Goal: Transaction & Acquisition: Purchase product/service

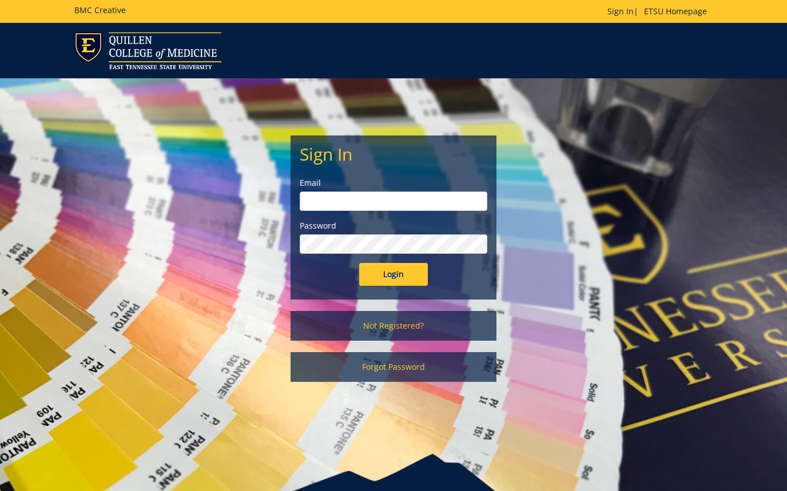
click at [429, 176] on form "Sign In Email Password Login" at bounding box center [394, 215] width 188 height 141
click at [429, 197] on input "email" at bounding box center [394, 201] width 188 height 19
type input "[EMAIL_ADDRESS][DOMAIN_NAME]"
click at [359, 263] on input "Login" at bounding box center [393, 274] width 69 height 23
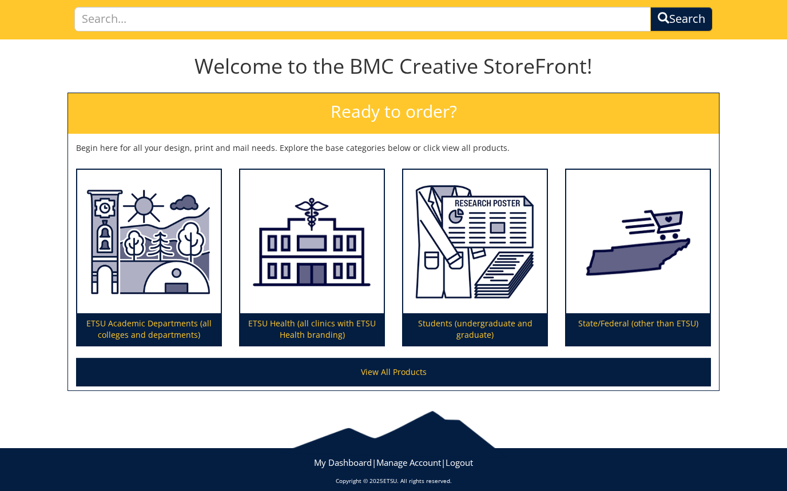
scroll to position [90, 0]
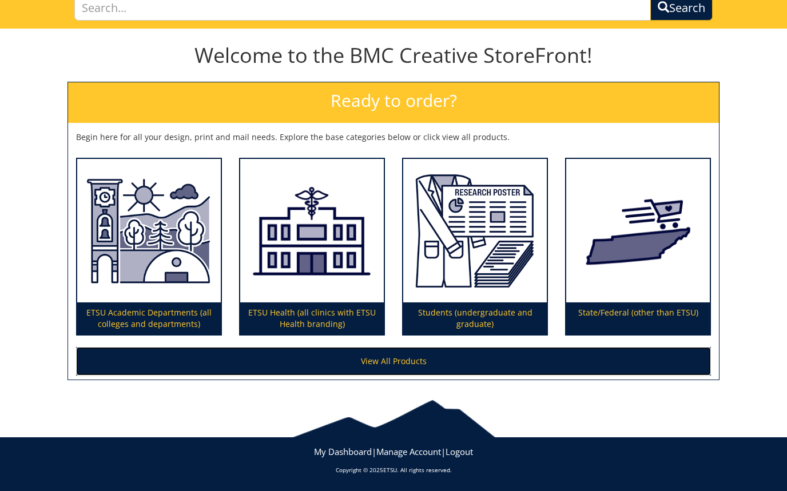
click at [379, 364] on link "View All Products" at bounding box center [393, 361] width 635 height 29
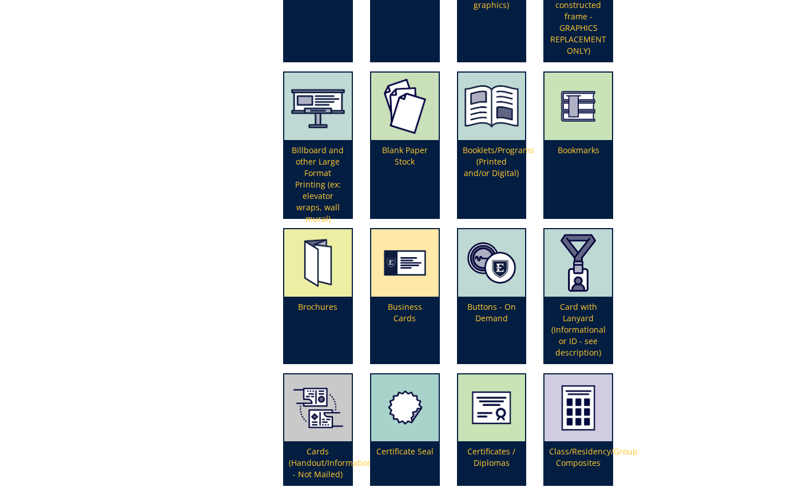
scroll to position [515, 0]
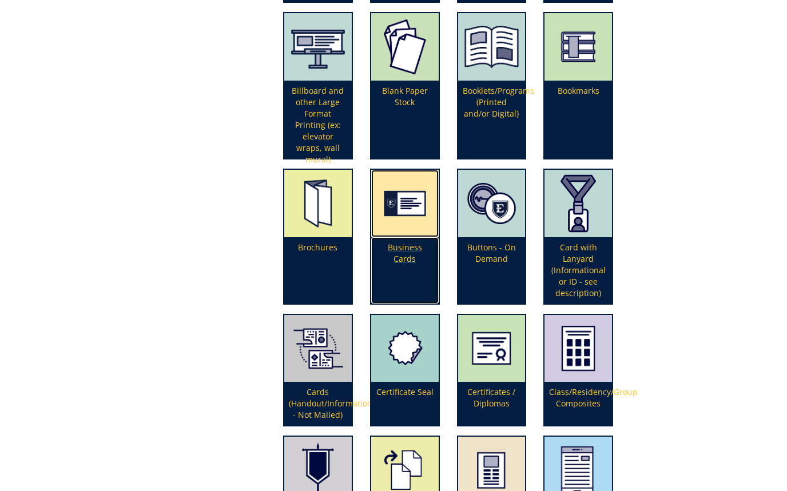
click at [420, 246] on p "Business Cards" at bounding box center [404, 270] width 67 height 66
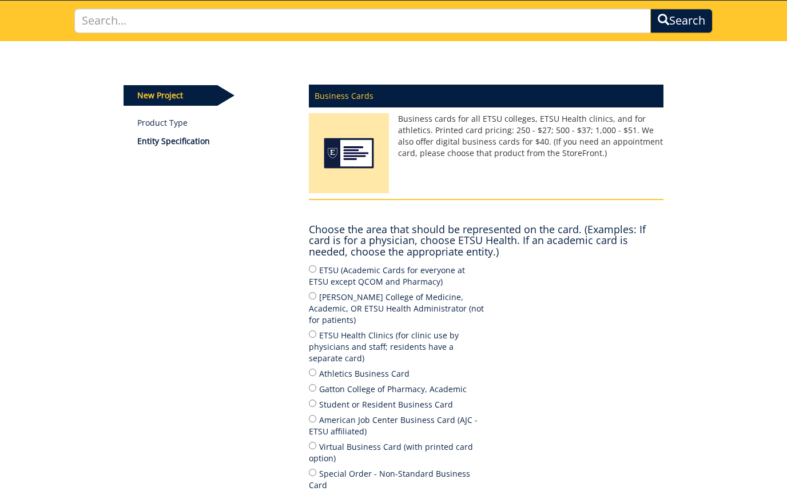
scroll to position [57, 0]
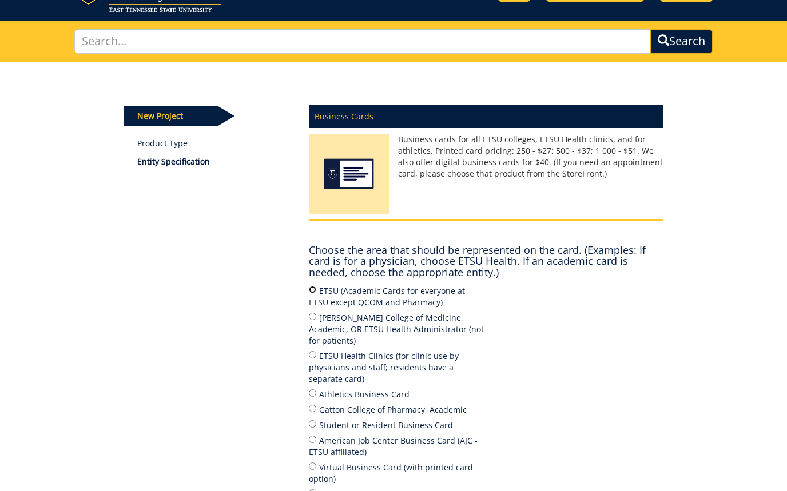
click at [313, 289] on input "ETSU (Academic Cards for everyone at ETSU except QCOM and Pharmacy)" at bounding box center [312, 289] width 7 height 7
radio input "true"
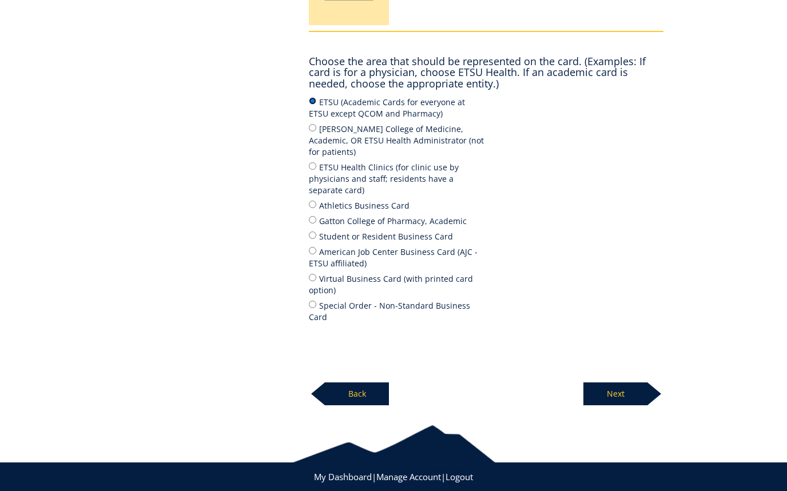
scroll to position [248, 0]
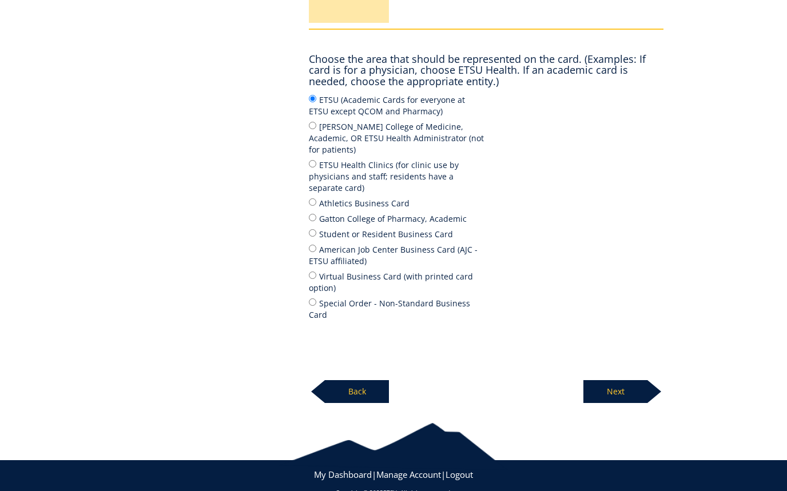
click at [616, 380] on p "Next" at bounding box center [615, 391] width 64 height 23
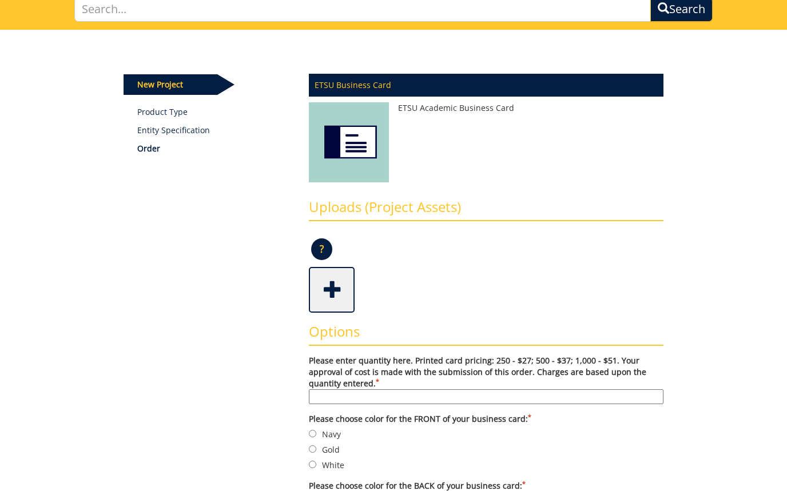
scroll to position [114, 0]
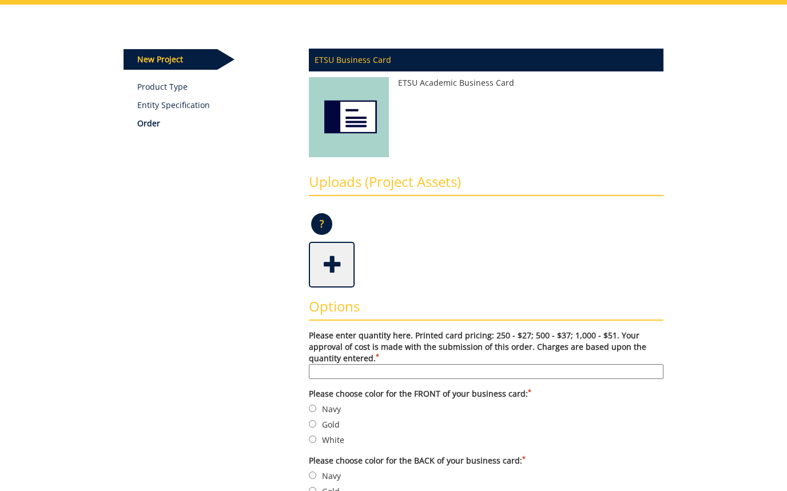
click at [595, 370] on input "Please enter quantity here. Printed card pricing: 250 - $27; 500 - $37; 1,000 -…" at bounding box center [486, 371] width 355 height 15
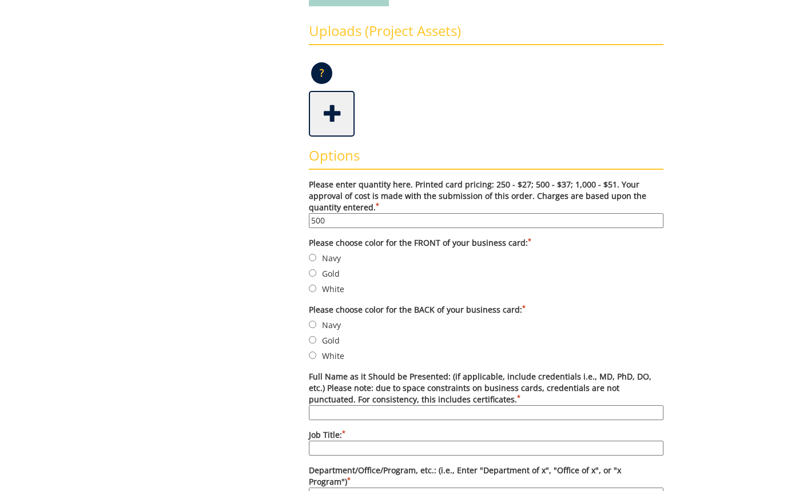
scroll to position [286, 0]
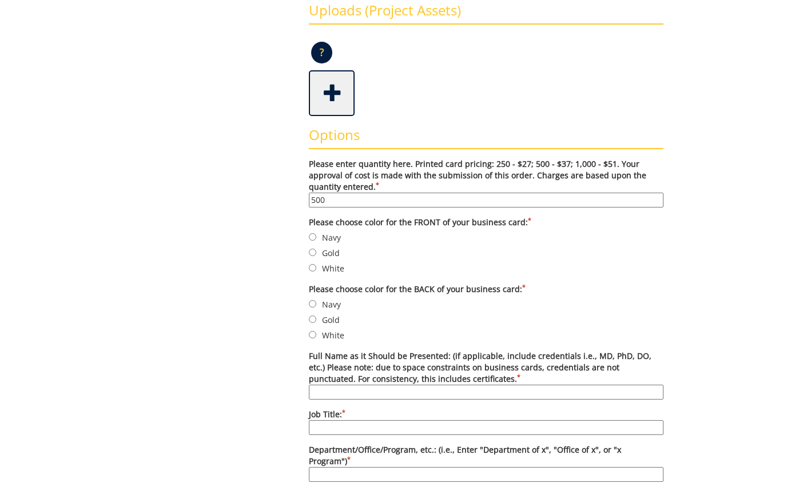
type input "500"
click at [310, 237] on input "Navy" at bounding box center [312, 236] width 7 height 7
radio input "true"
click at [313, 265] on input "White" at bounding box center [312, 267] width 7 height 7
radio input "true"
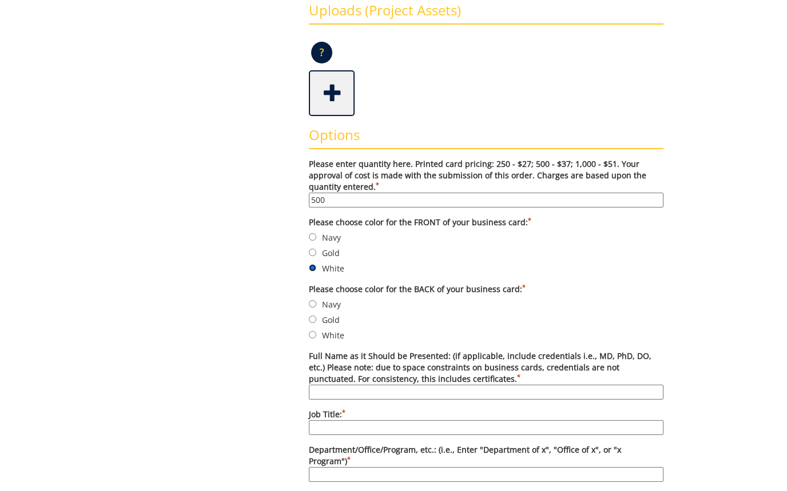
scroll to position [343, 0]
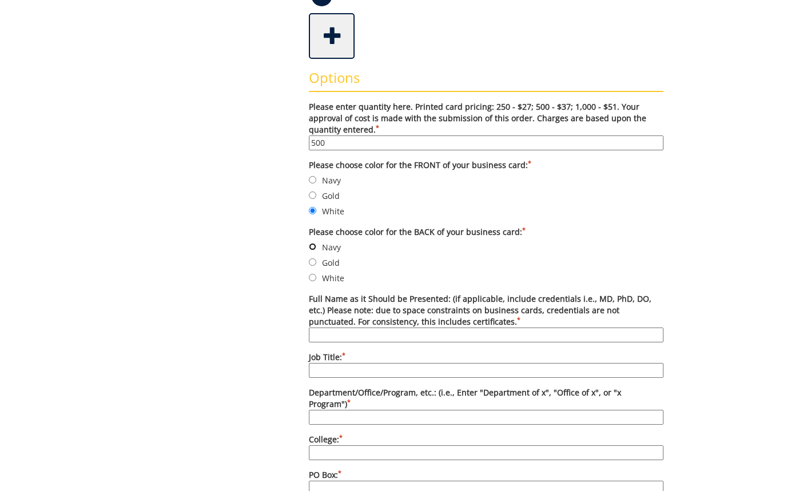
click at [313, 248] on input "Navy" at bounding box center [312, 246] width 7 height 7
radio input "true"
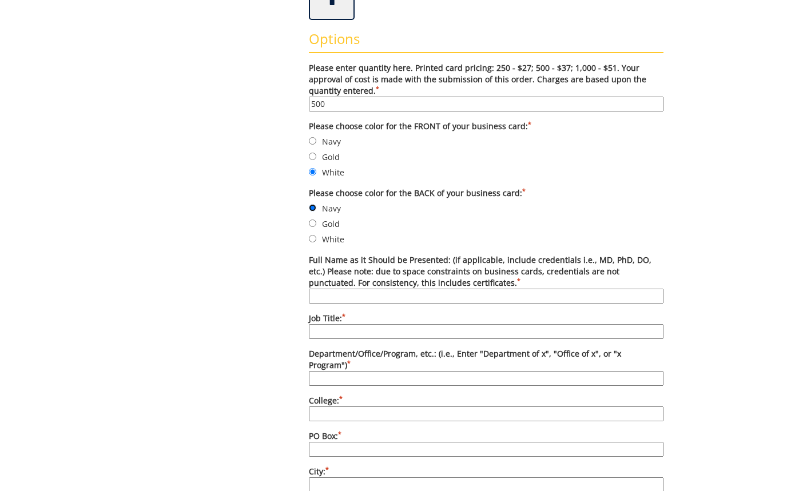
scroll to position [457, 0]
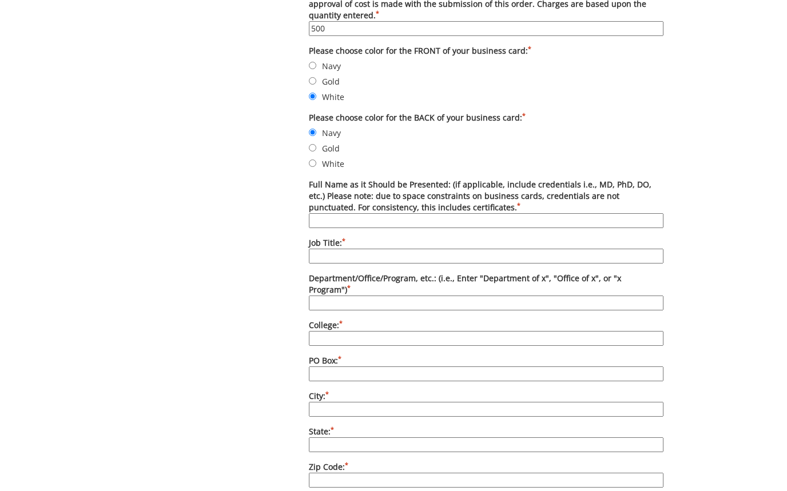
click at [416, 221] on input "Full Name as it Should be Presented: (if applicable, include credentials i.e., …" at bounding box center [486, 220] width 355 height 15
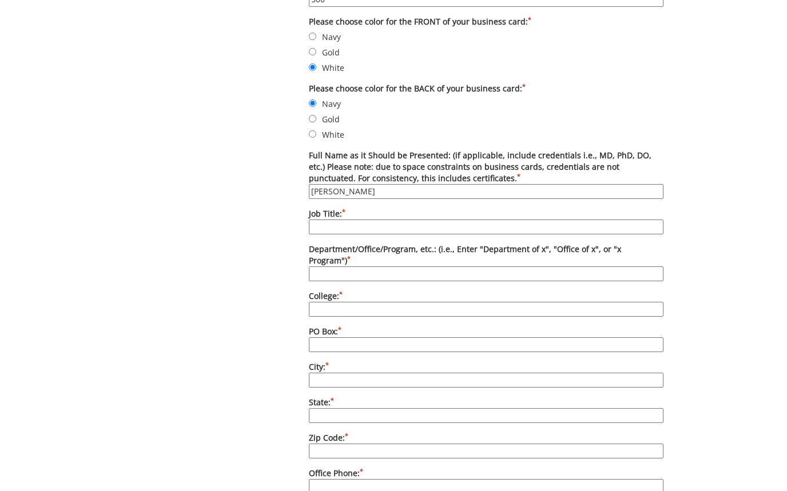
scroll to position [515, 0]
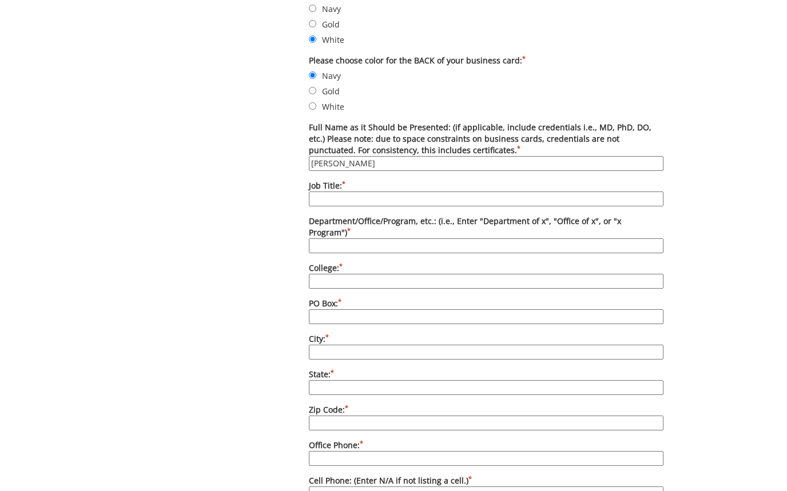
type input "Rebecca Proffitt"
click at [415, 200] on input "Job Title: *" at bounding box center [486, 199] width 355 height 15
type input "Director"
click at [408, 238] on input "Department/Office/Program, etc.: (i.e., Enter "Department of x", "Office of x",…" at bounding box center [486, 245] width 355 height 15
type input "[PERSON_NAME] Museum"
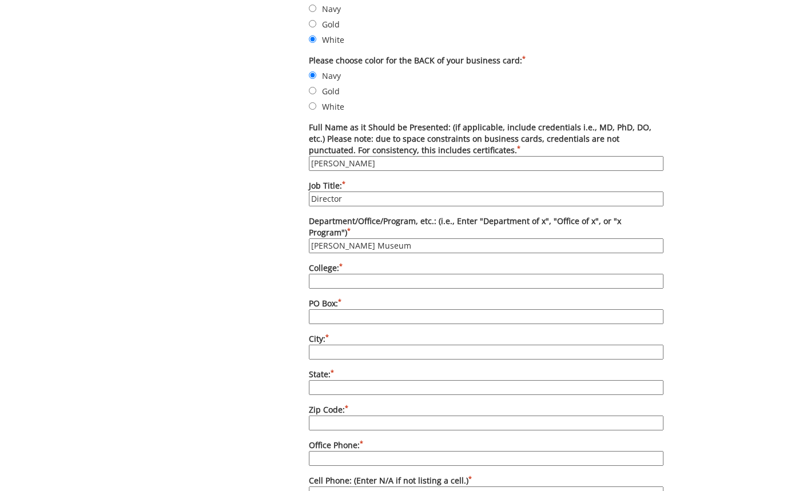
click at [405, 274] on input "College: *" at bounding box center [486, 281] width 355 height 15
type input "A"
type input "College of Arts & Sciences"
click at [407, 309] on input "PO Box: *" at bounding box center [486, 316] width 355 height 15
type input "70660"
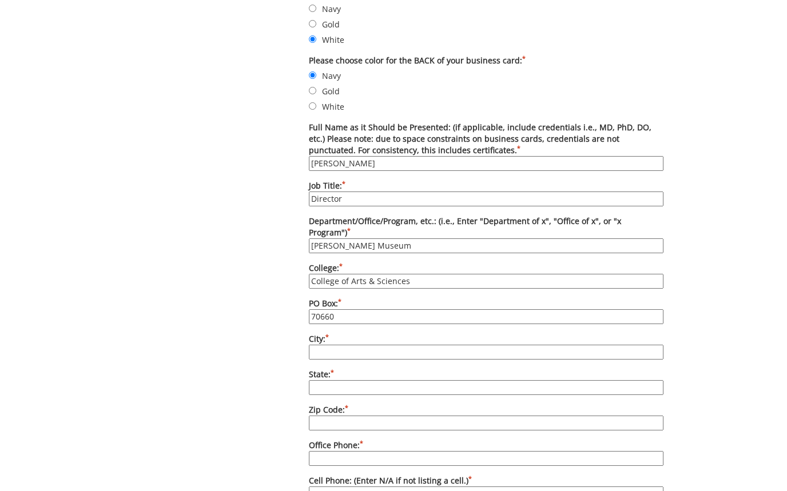
click at [399, 345] on input "City: *" at bounding box center [486, 352] width 355 height 15
type input "[GEOGRAPHIC_DATA]"
type input "[US_STATE]"
type input "37614"
type input "4234397113"
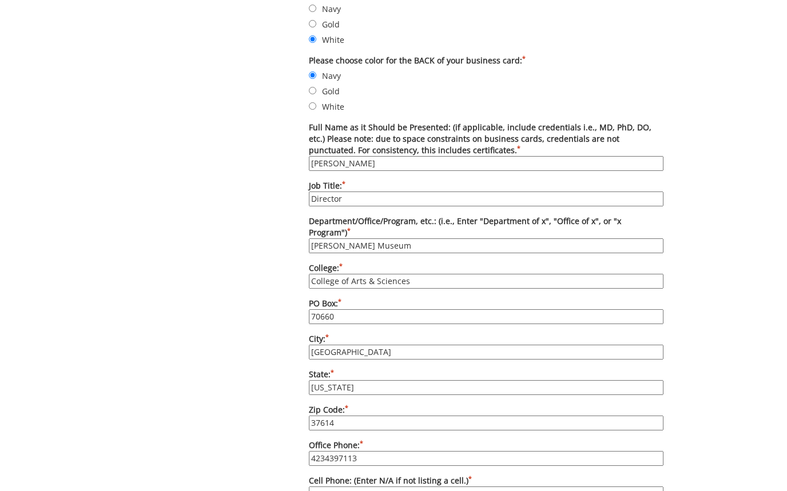
type input "[EMAIL_ADDRESS][DOMAIN_NAME]"
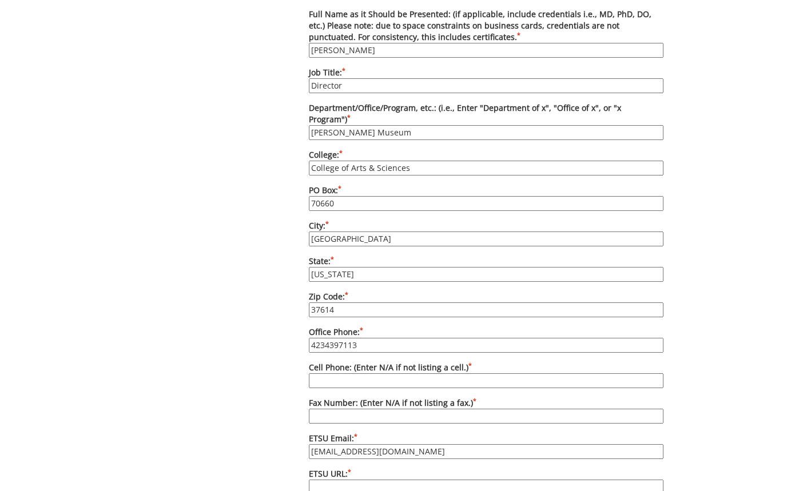
scroll to position [629, 0]
click at [325, 337] on input "4234397113" at bounding box center [486, 344] width 355 height 15
click at [444, 372] on input "Cell Phone: (Enter N/A if not listing a cell.) *" at bounding box center [486, 379] width 355 height 15
type input "n/a"
click at [439, 408] on input "Fax Number: (Enter N/A if not listing a fax.) *" at bounding box center [486, 415] width 355 height 15
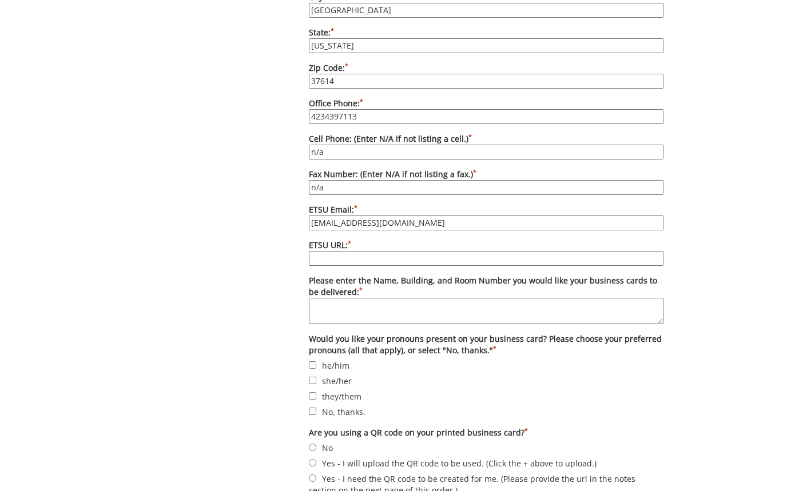
scroll to position [858, 0]
type input "n/a"
click at [338, 297] on textarea "Please enter the Name, Building, and Room Number you would like your business c…" at bounding box center [486, 310] width 355 height 26
type textarea "[PERSON_NAME] Museum front desk"
click at [314, 376] on input "she/her" at bounding box center [312, 379] width 7 height 7
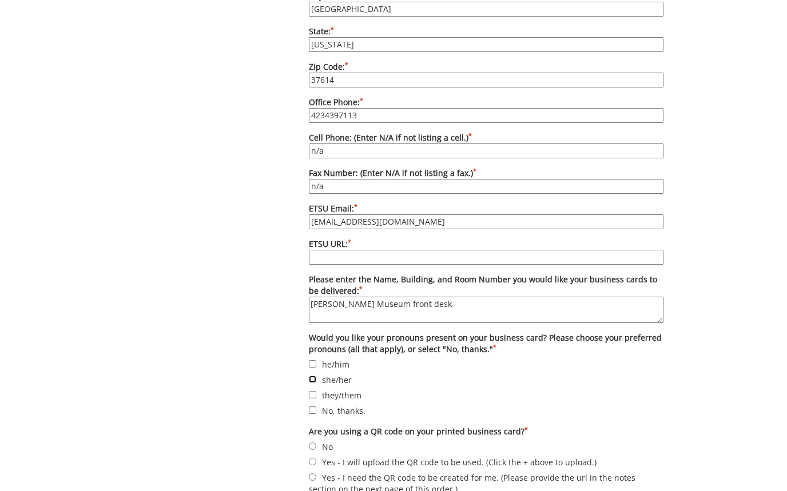
checkbox input "true"
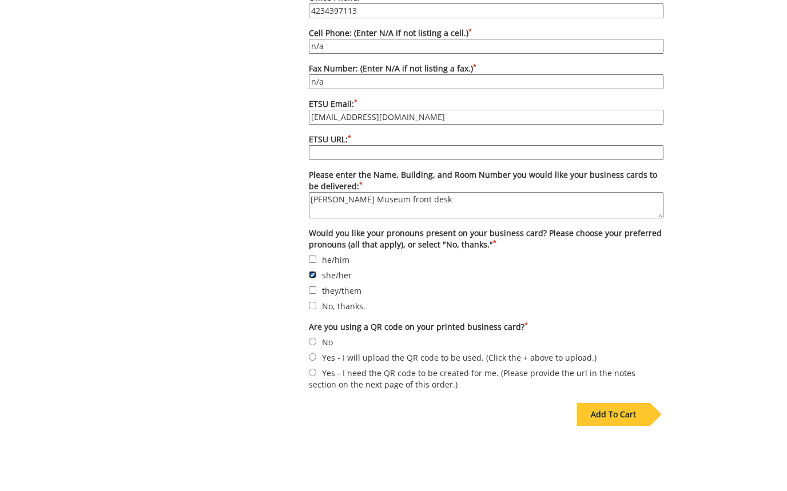
scroll to position [972, 0]
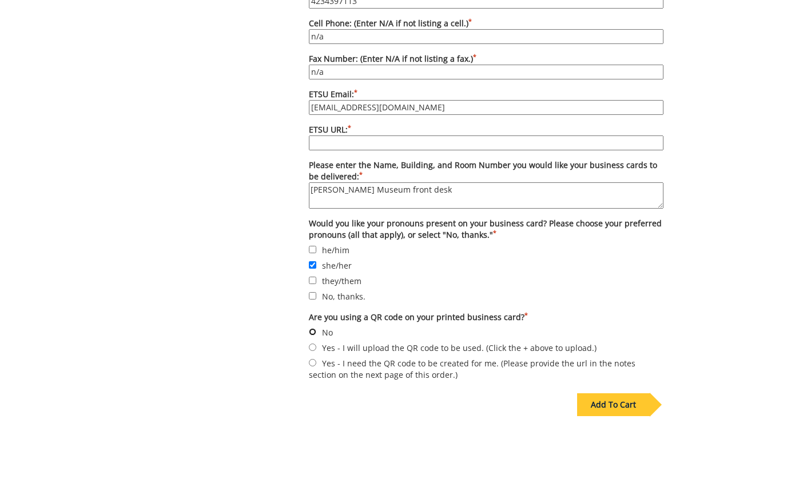
click at [314, 328] on input "No" at bounding box center [312, 331] width 7 height 7
radio input "true"
click at [614, 393] on div "Add To Cart" at bounding box center [613, 404] width 73 height 23
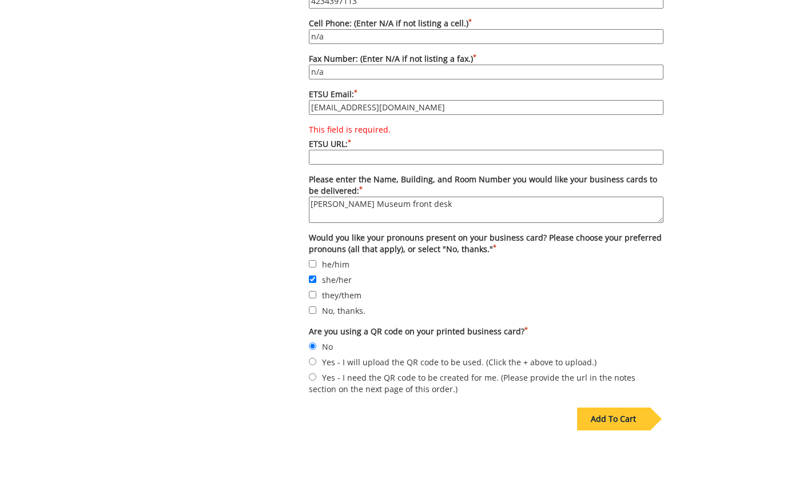
click at [417, 150] on input "This field is required. ETSU URL: *" at bounding box center [486, 157] width 355 height 15
paste input "https://www.etsu.edu/cas/cass/reece/"
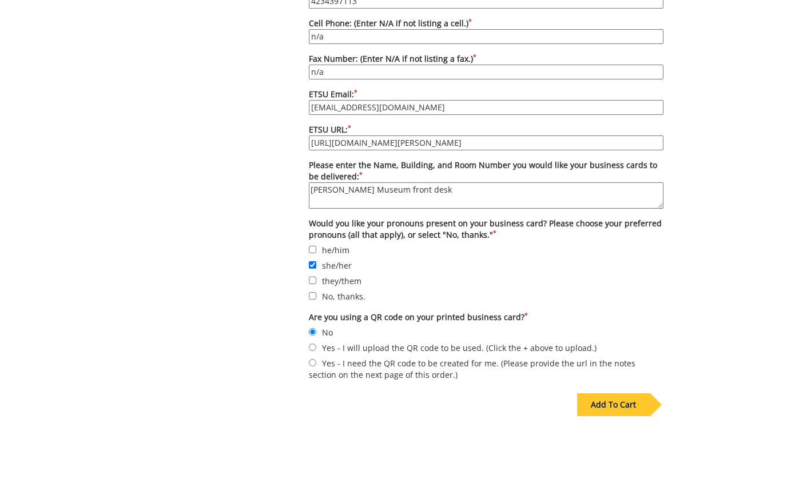
click at [360, 136] on input "https://www.etsu.edu/cas/cass/reece/" at bounding box center [486, 143] width 355 height 15
type input "[DOMAIN_NAME][URL][PERSON_NAME]"
click at [602, 397] on div "Add To Cart" at bounding box center [613, 404] width 73 height 23
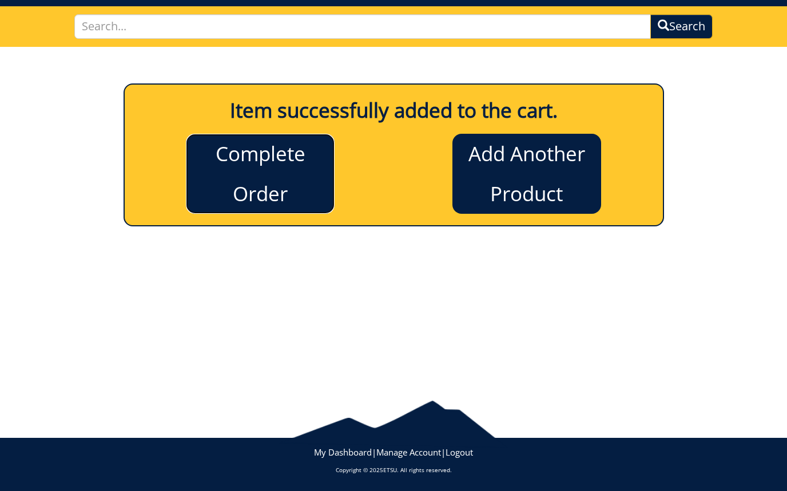
click at [282, 162] on link "Complete Order" at bounding box center [260, 174] width 149 height 80
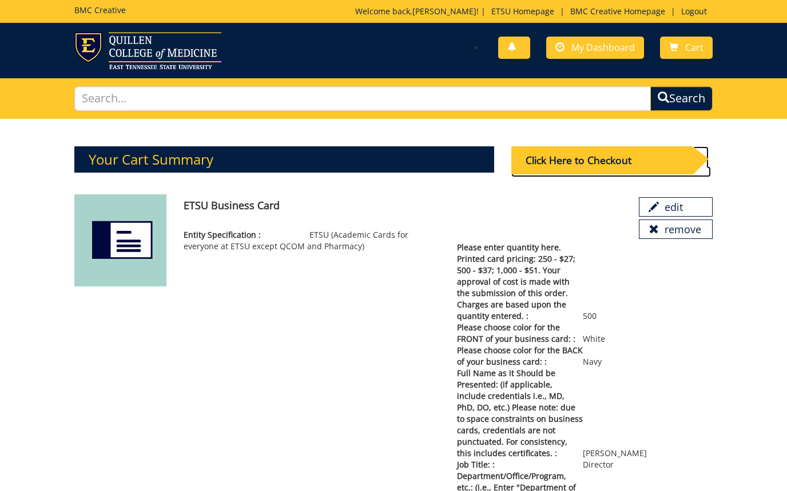
click at [587, 158] on div "Click Here to Checkout" at bounding box center [601, 160] width 181 height 28
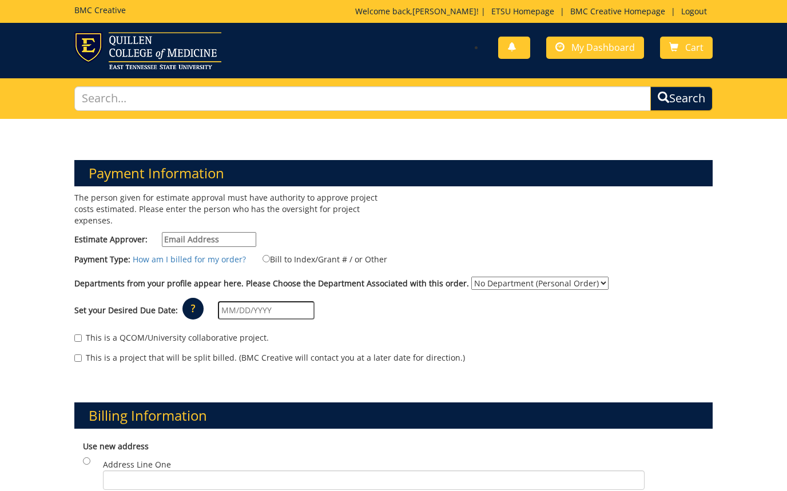
click at [226, 237] on input "Estimate Approver:" at bounding box center [209, 239] width 94 height 15
type input "[EMAIL_ADDRESS][DOMAIN_NAME]"
type input "ETSU PO Box 70660"
type input "[GEOGRAPHIC_DATA]"
type input "37614"
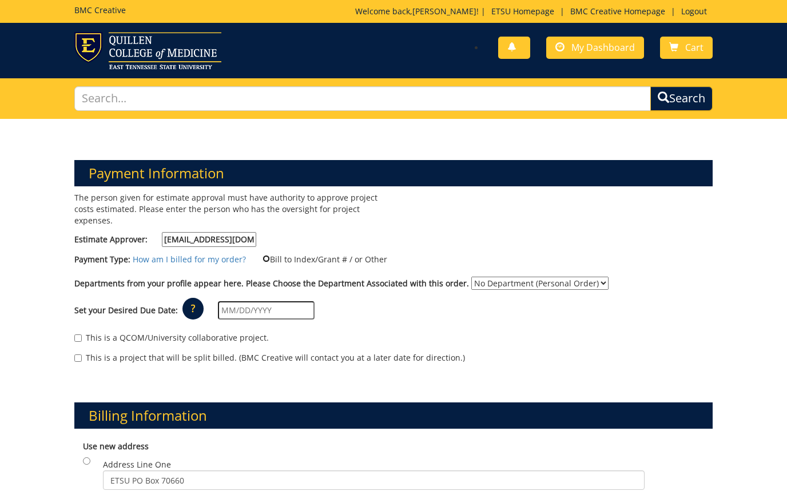
click at [262, 261] on input "Bill to Index/Grant # / or Other" at bounding box center [265, 258] width 7 height 7
radio input "true"
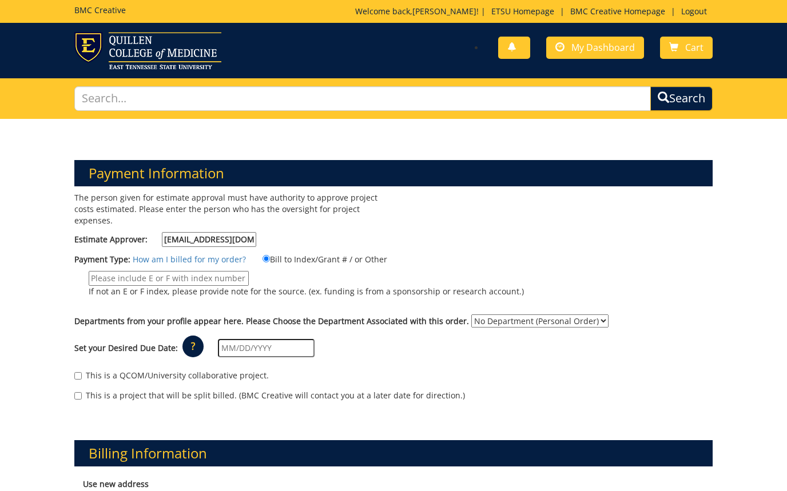
click at [233, 277] on input "If not an E or F index, please provide note for the source. (ex. funding is fro…" at bounding box center [169, 278] width 160 height 15
click at [588, 315] on select "No Department (Personal Order) Reece Museum" at bounding box center [539, 320] width 137 height 13
select select "159"
click at [471, 314] on select "No Department (Personal Order) Reece Museum" at bounding box center [539, 320] width 137 height 13
click at [169, 274] on input "If not an E or F index, please provide note for the source. (ex. funding is fro…" at bounding box center [169, 278] width 160 height 15
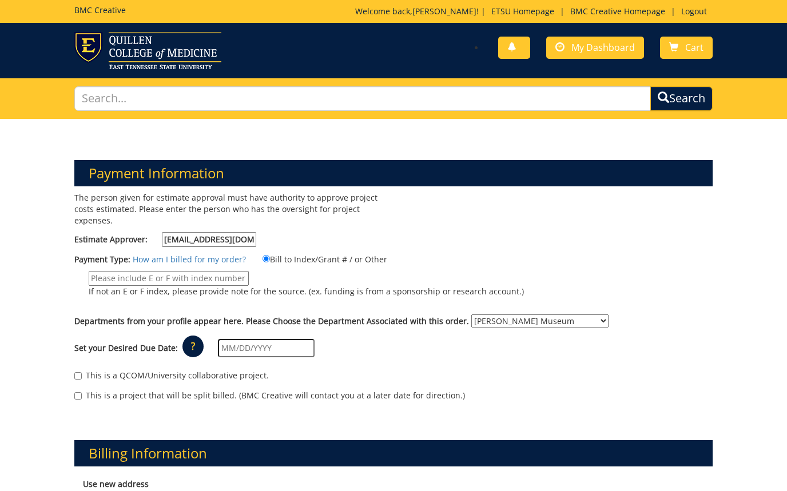
click at [184, 279] on input "If not an E or F index, please provide note for the source. (ex. funding is fro…" at bounding box center [169, 278] width 160 height 15
paste input "10-46030-100000-100-"
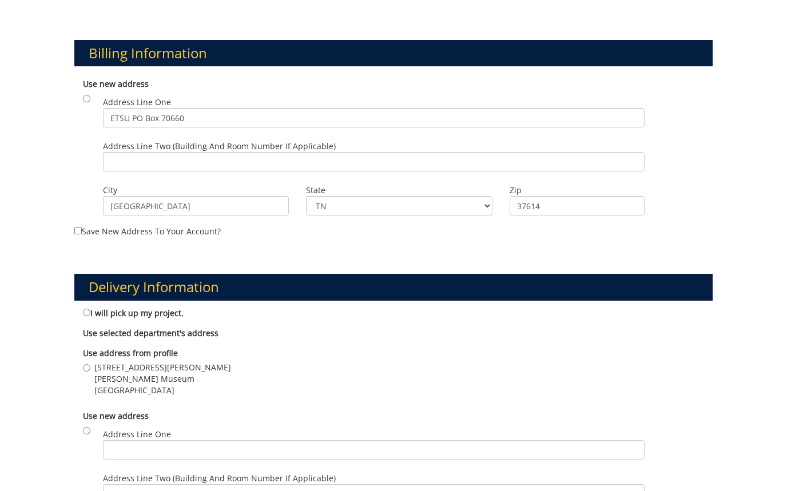
scroll to position [457, 0]
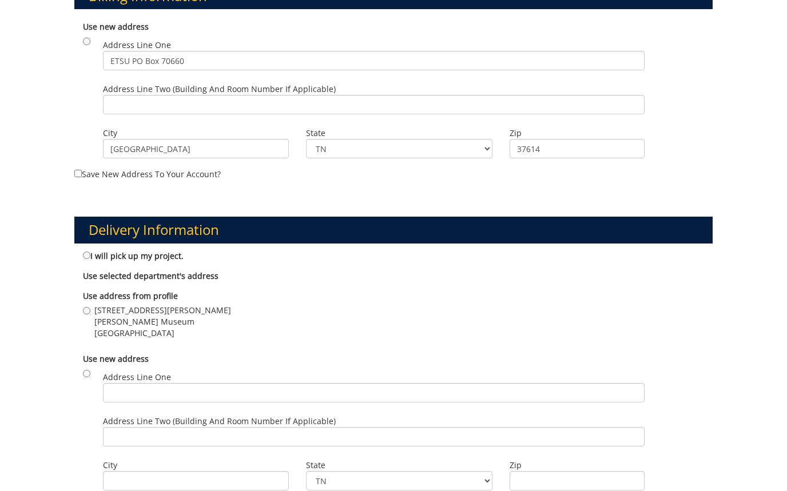
type input "10-46030-100000-100-"
click at [88, 310] on input "363 Stout Drive Reece Museum Johnson City , TN 37614" at bounding box center [86, 310] width 7 height 7
radio input "true"
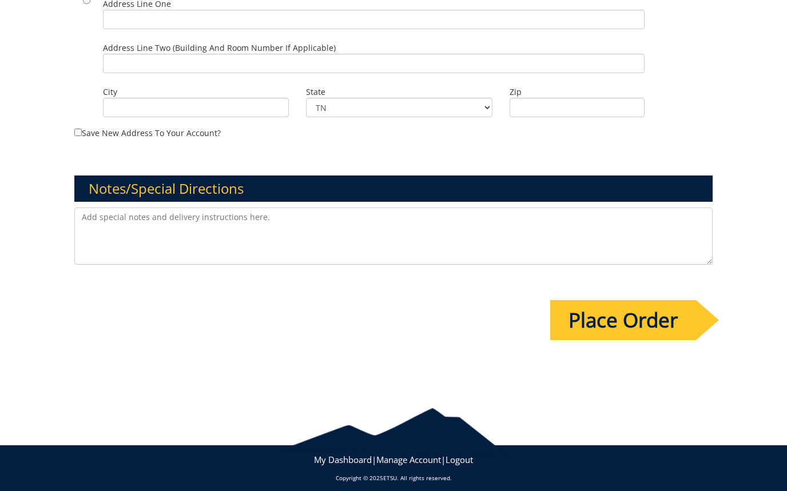
scroll to position [839, 0]
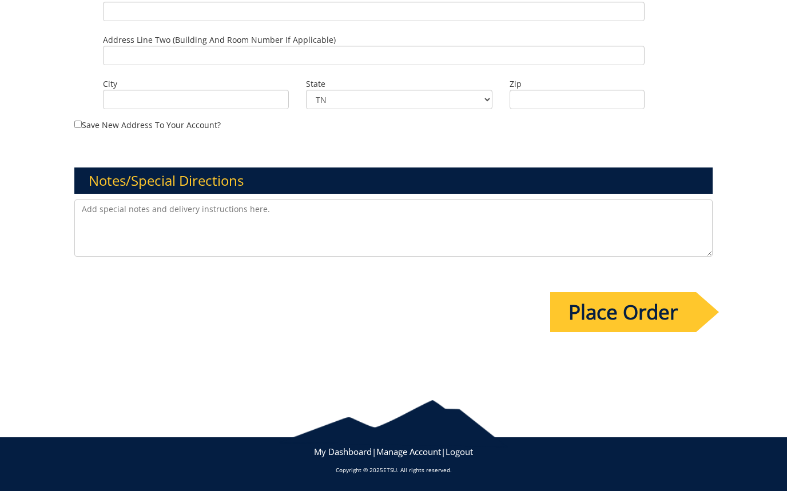
click at [620, 309] on input "Place Order" at bounding box center [623, 312] width 146 height 40
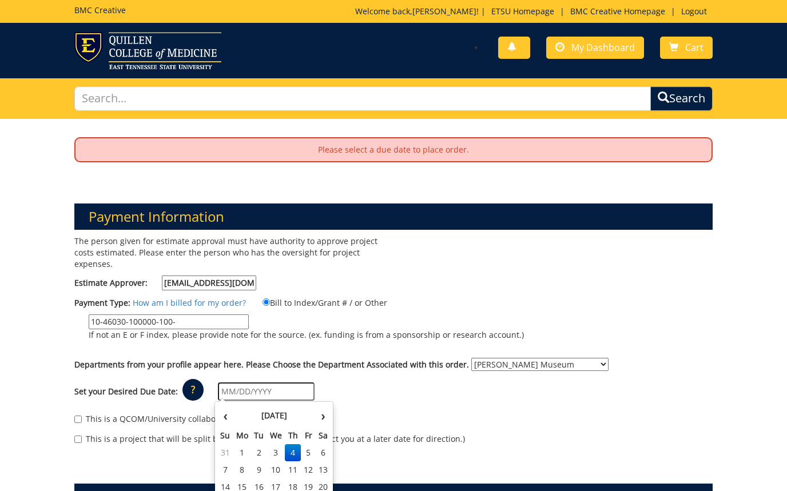
click at [279, 390] on input "text" at bounding box center [266, 392] width 97 height 18
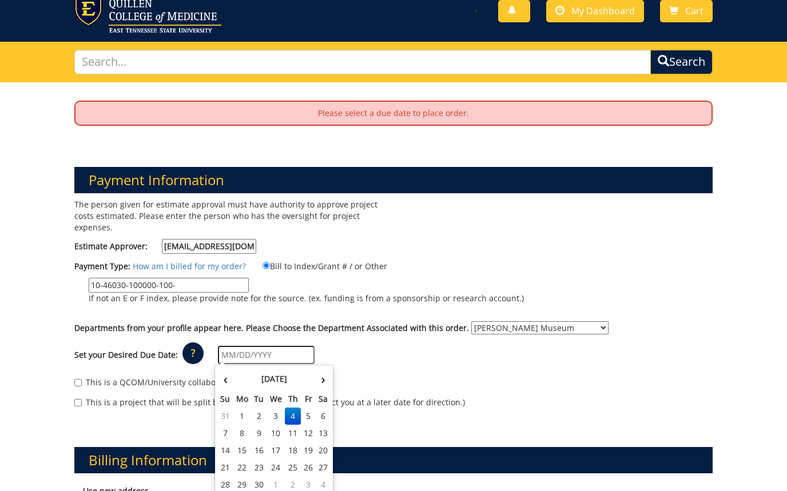
scroll to position [57, 0]
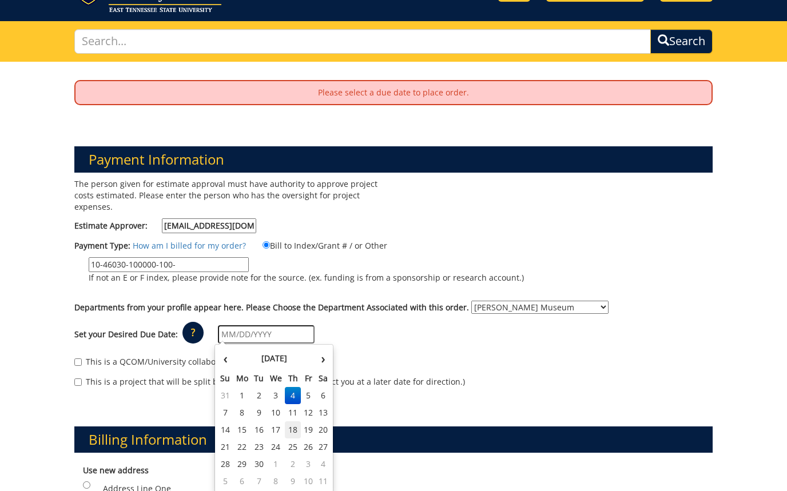
click at [290, 424] on td "18" at bounding box center [293, 429] width 16 height 17
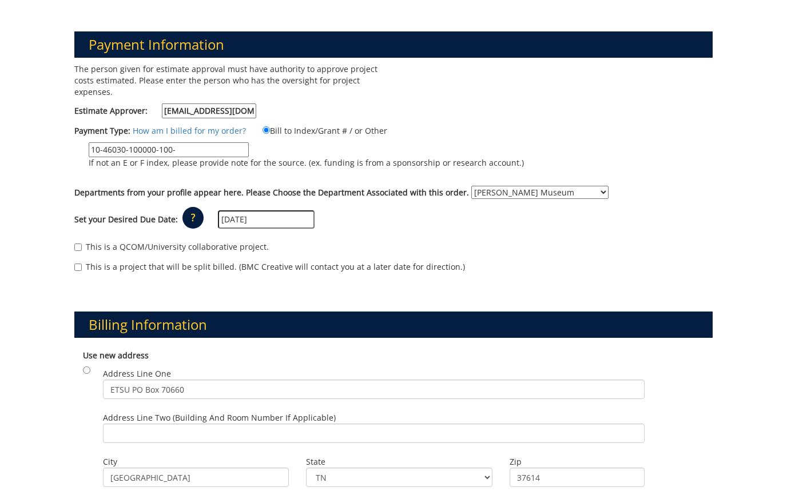
scroll to position [172, 0]
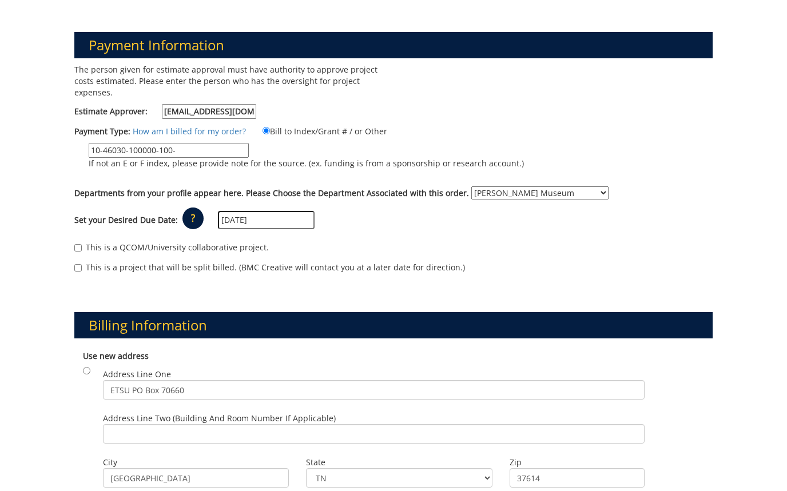
click at [270, 221] on input "09/18/2025" at bounding box center [266, 220] width 97 height 18
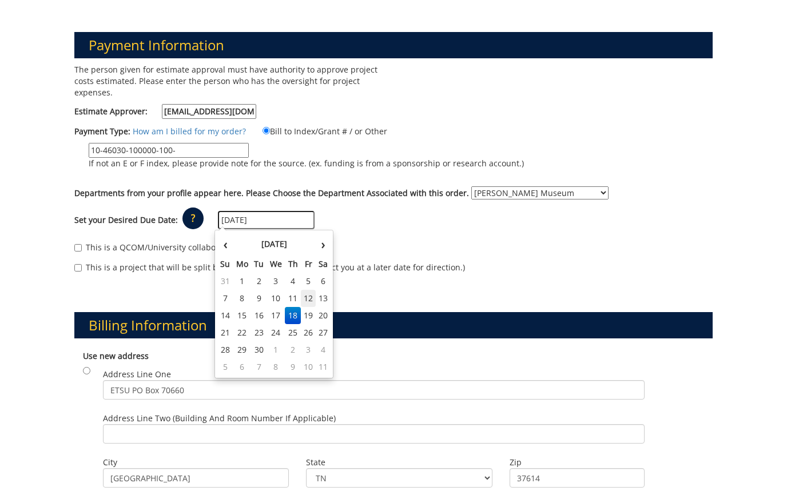
click at [305, 297] on td "12" at bounding box center [308, 298] width 15 height 17
type input "[DATE]"
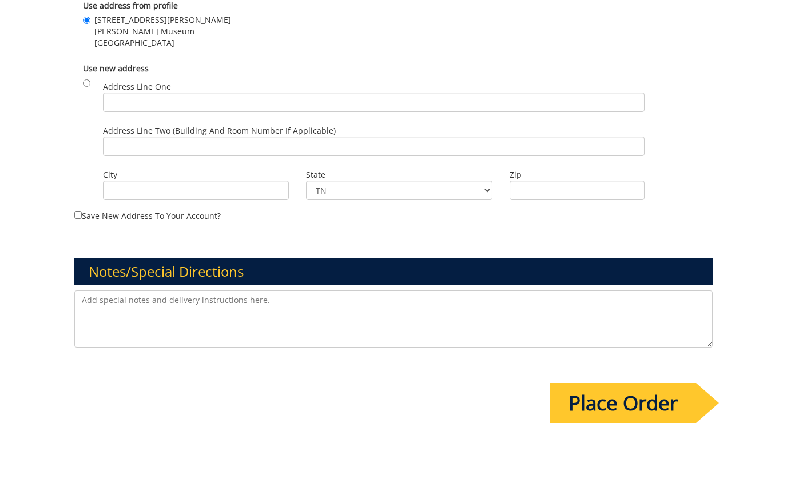
scroll to position [858, 0]
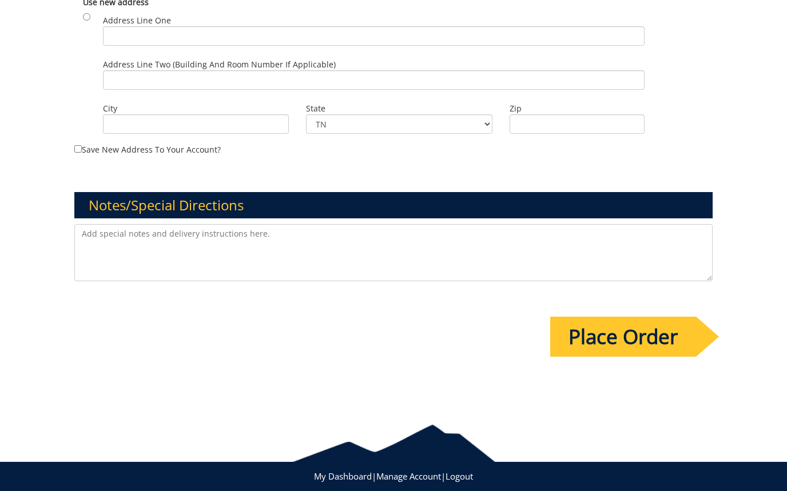
click at [644, 338] on input "Place Order" at bounding box center [623, 337] width 146 height 40
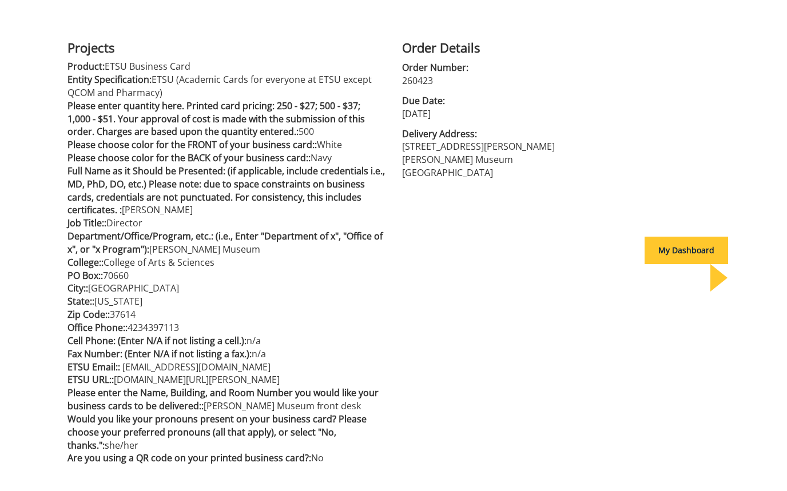
scroll to position [365, 0]
